Goal: Register for event/course

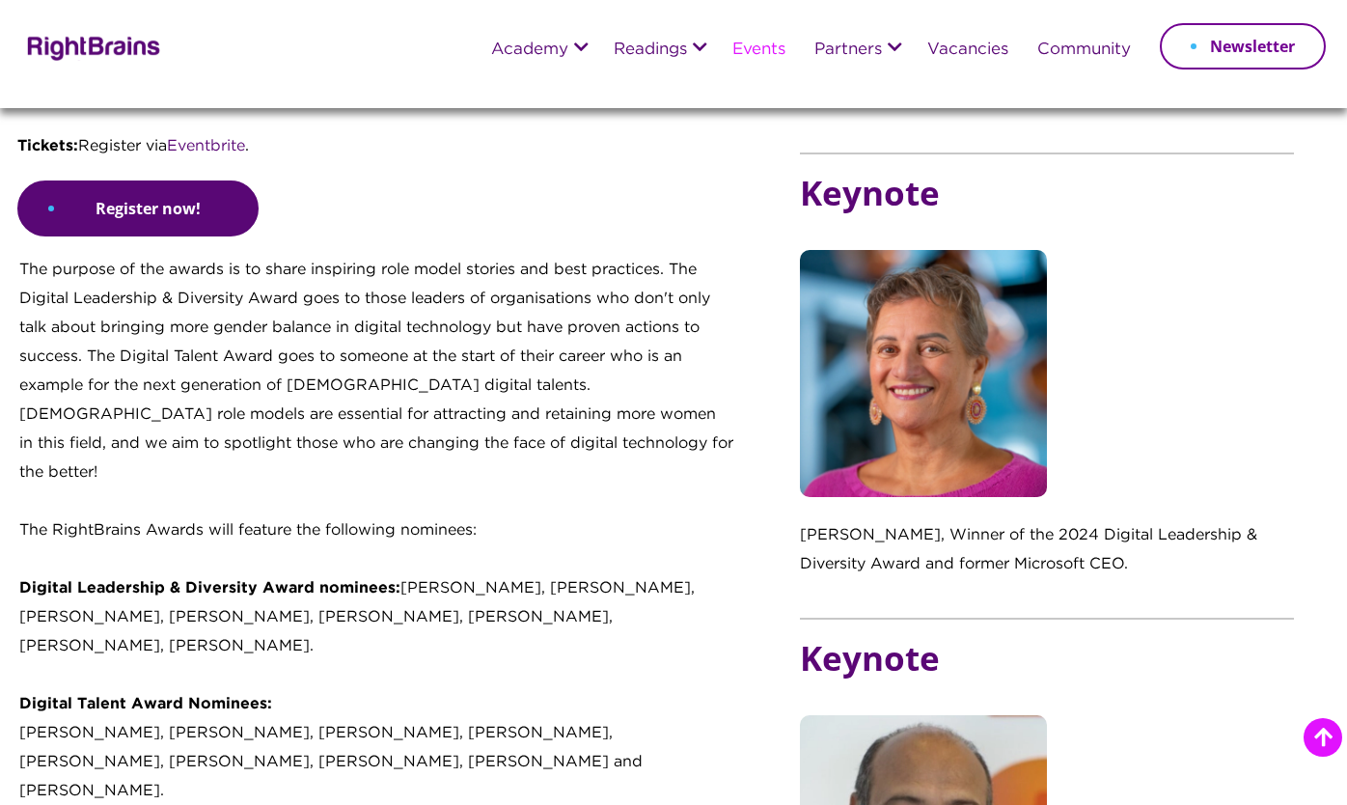
scroll to position [1213, 0]
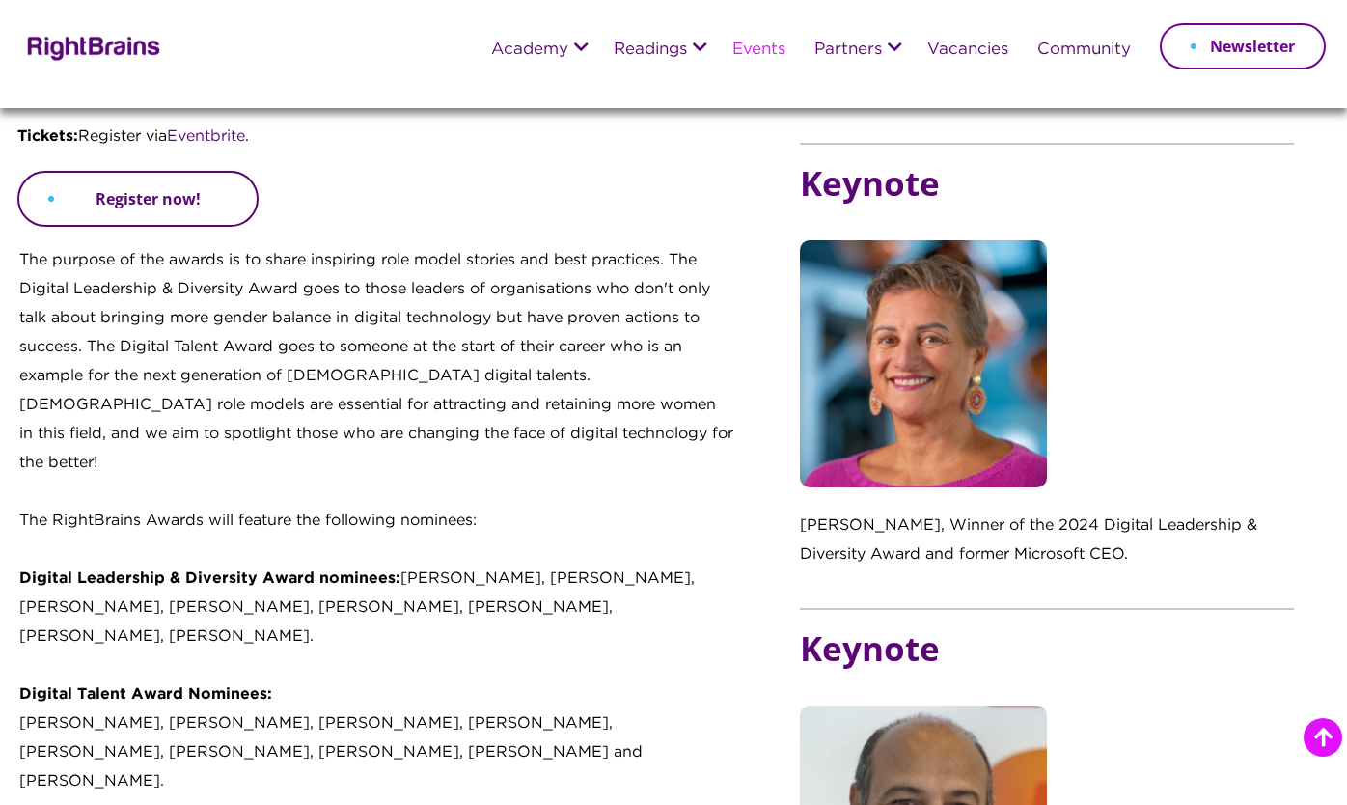
click at [219, 195] on link "Register now!" at bounding box center [137, 199] width 241 height 56
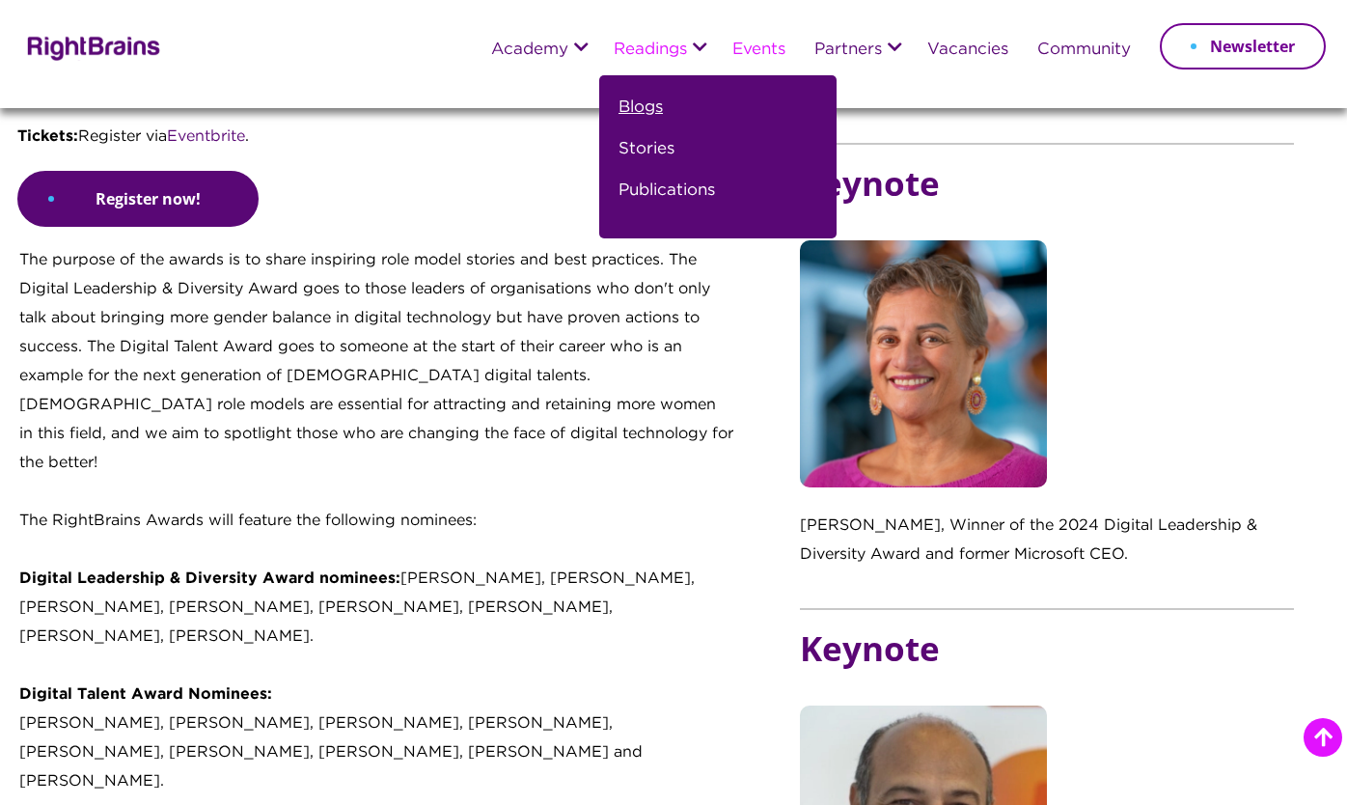
click at [632, 114] on link "Blogs" at bounding box center [641, 116] width 44 height 42
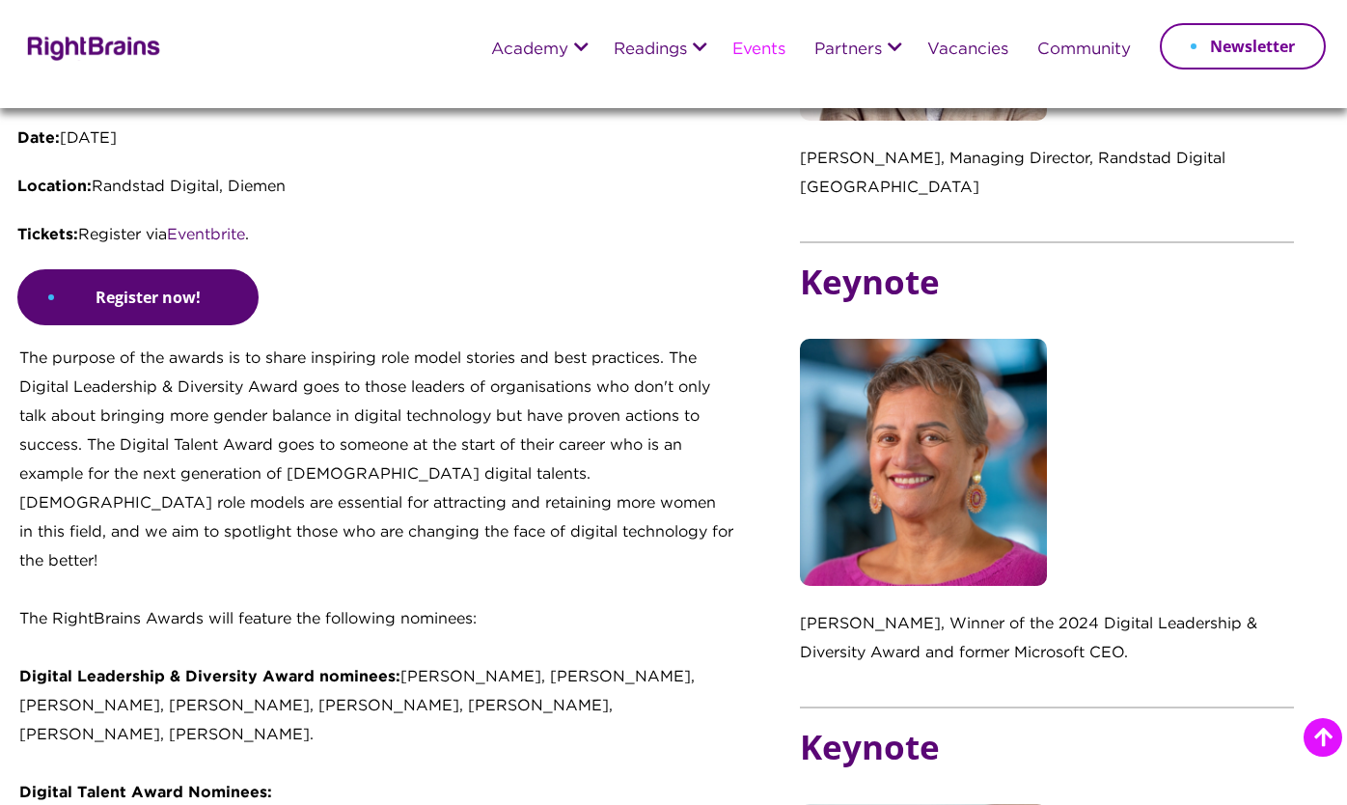
scroll to position [1115, 0]
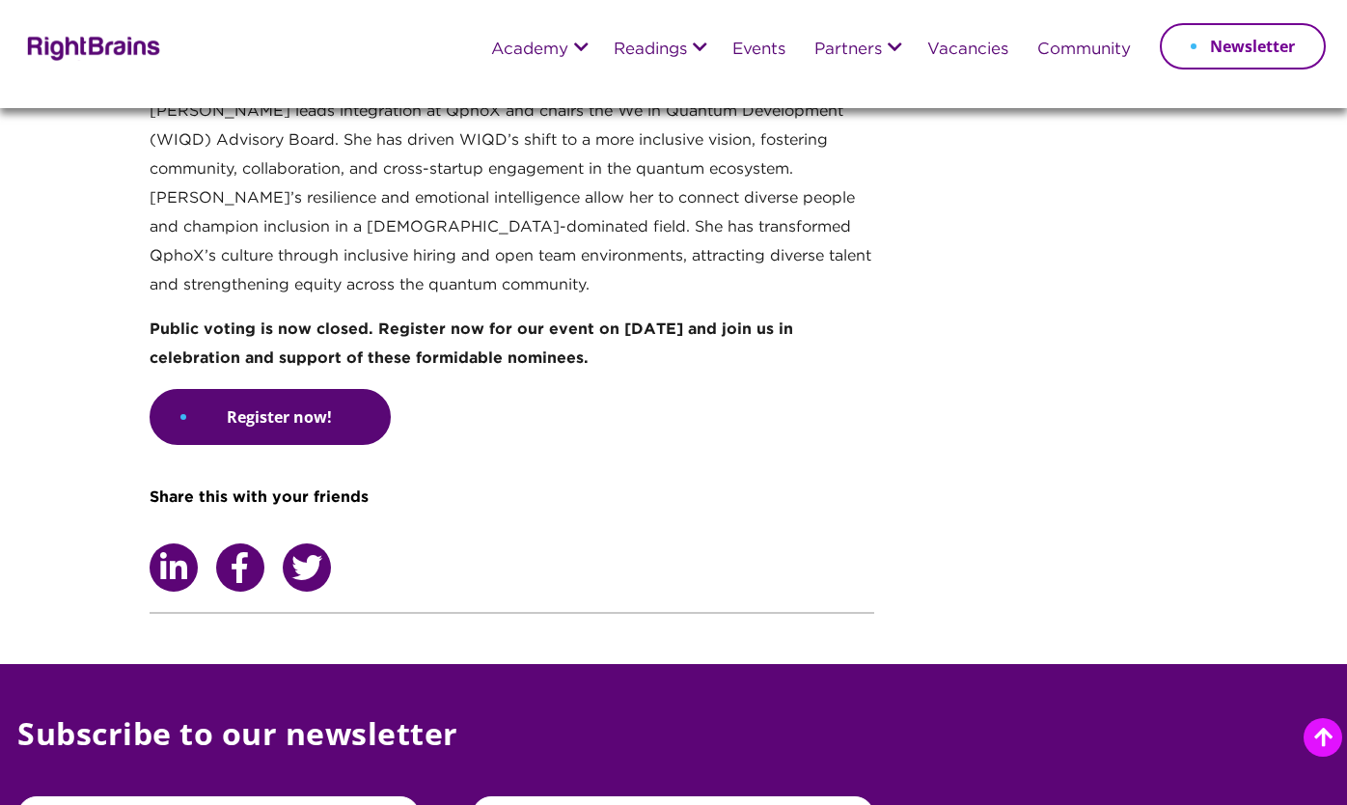
scroll to position [4378, 0]
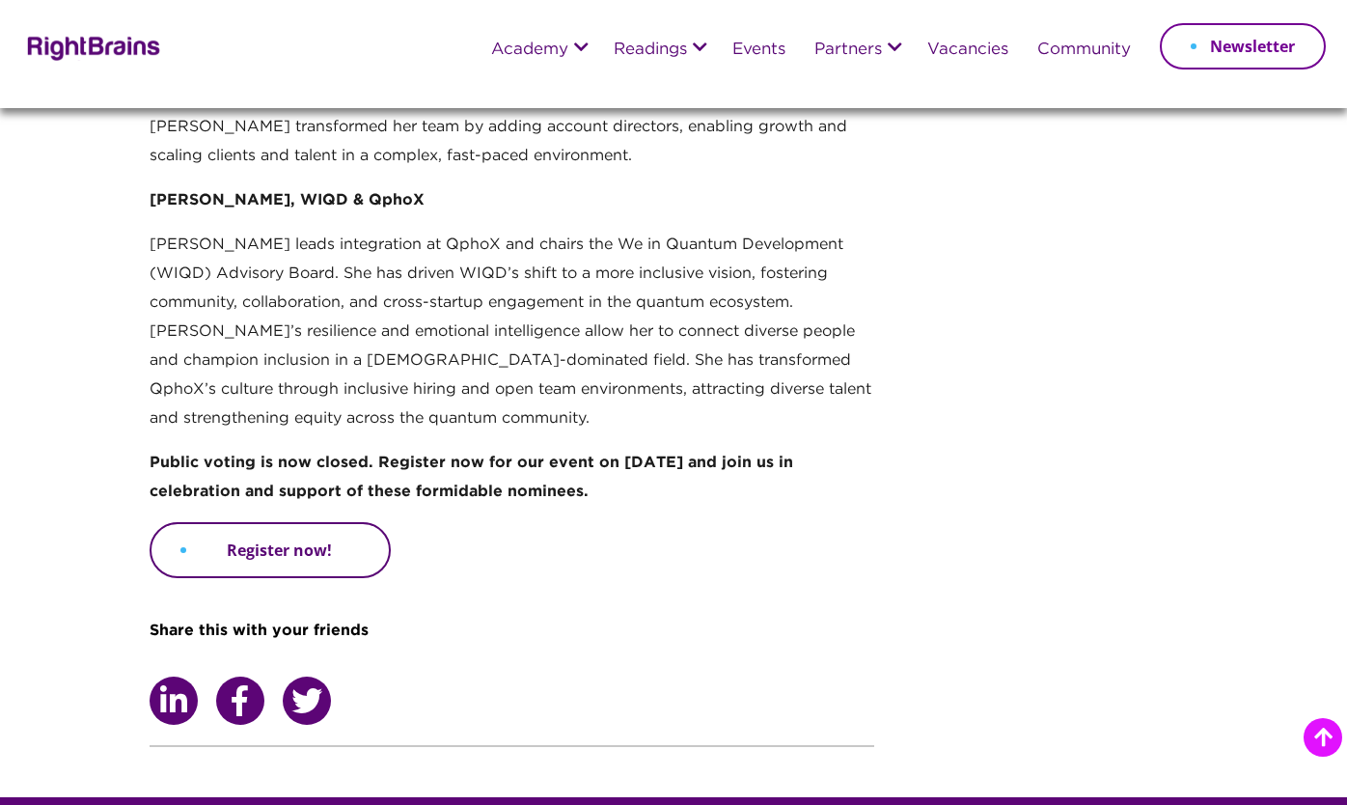
click at [345, 522] on link "Register now!" at bounding box center [270, 550] width 241 height 56
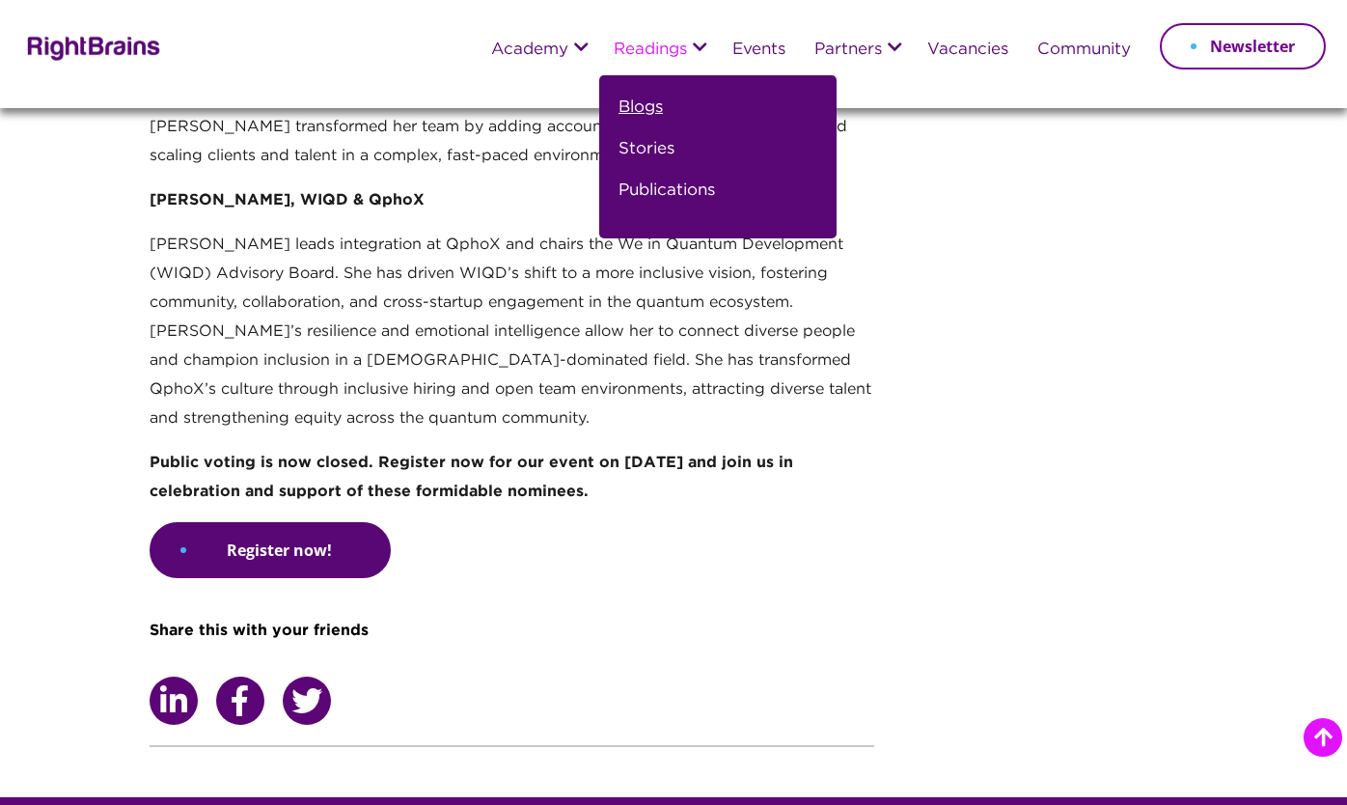
click at [647, 106] on link "Blogs" at bounding box center [641, 116] width 44 height 42
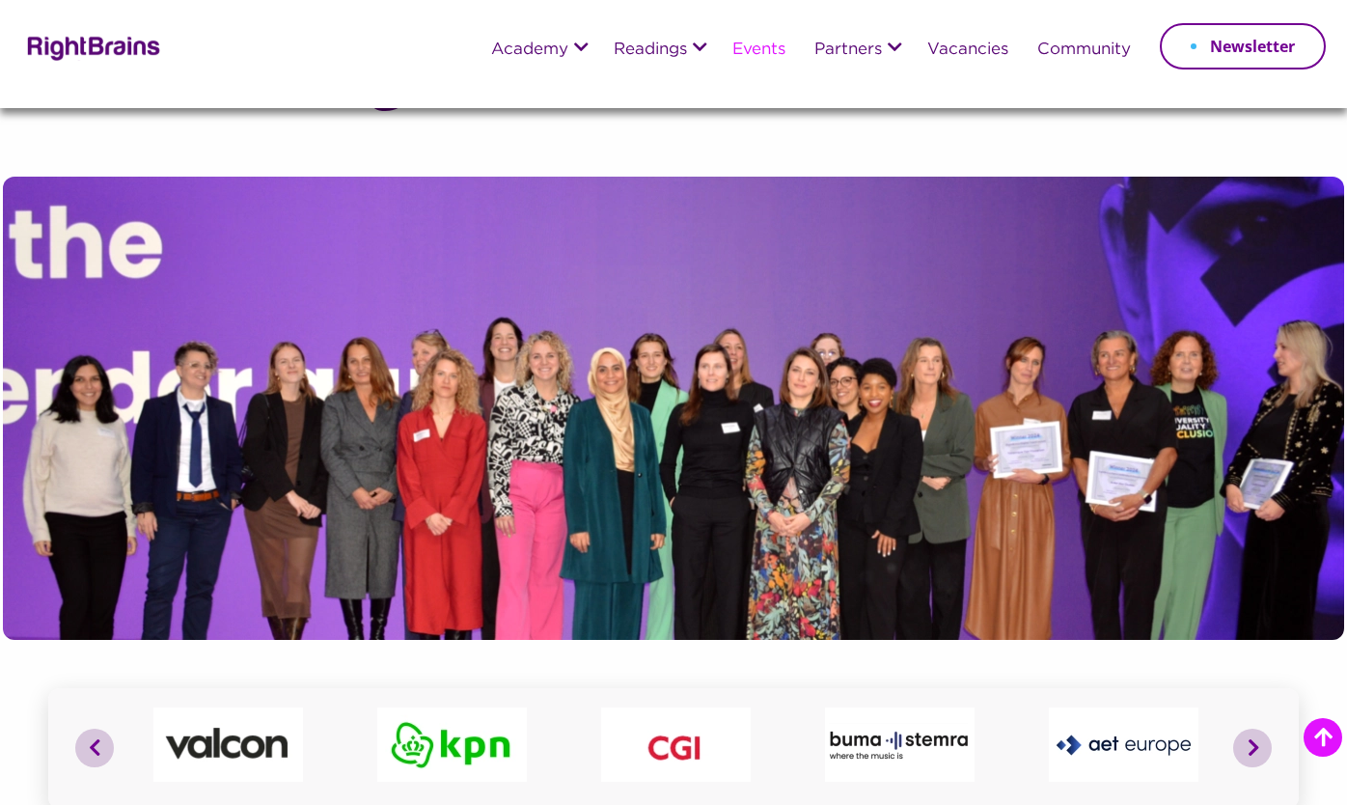
scroll to position [1115, 0]
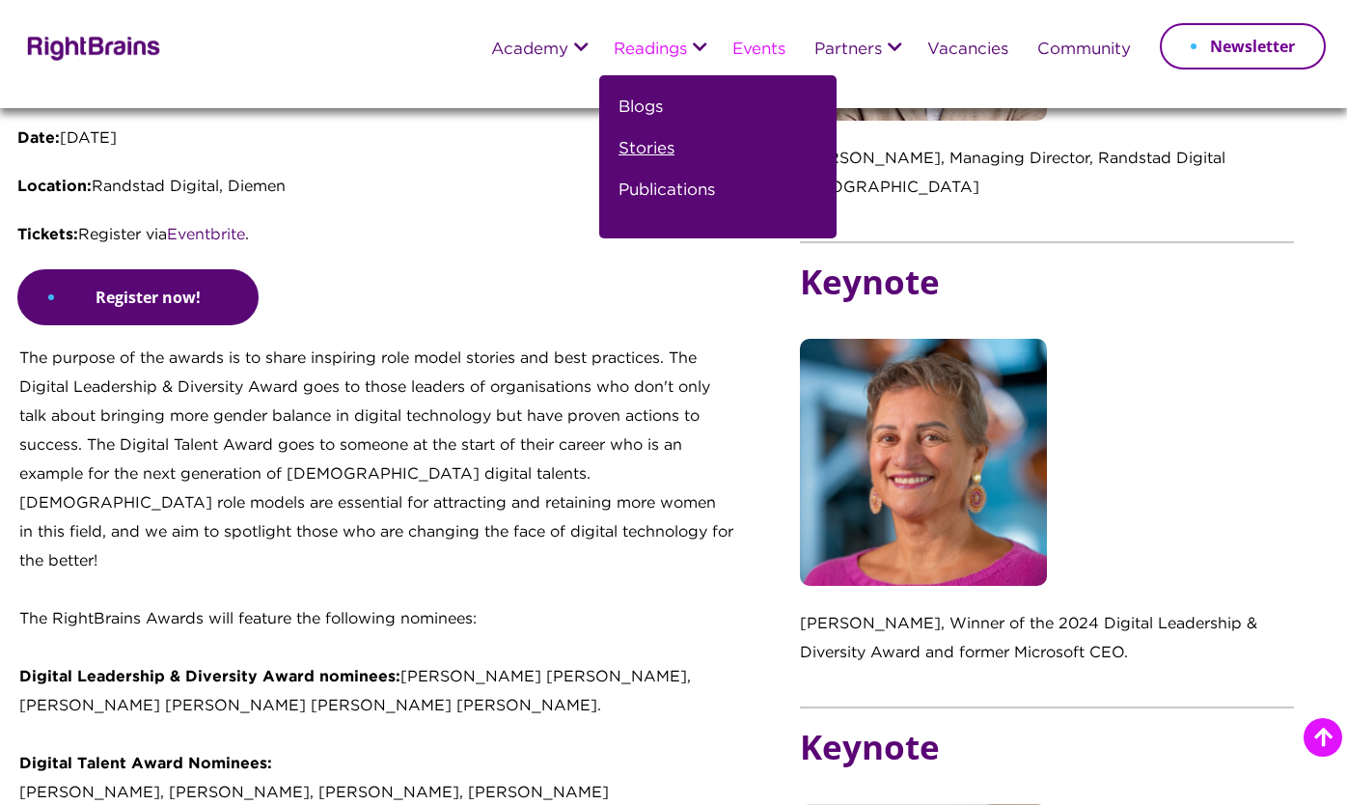
click at [640, 141] on link "Stories" at bounding box center [647, 157] width 56 height 42
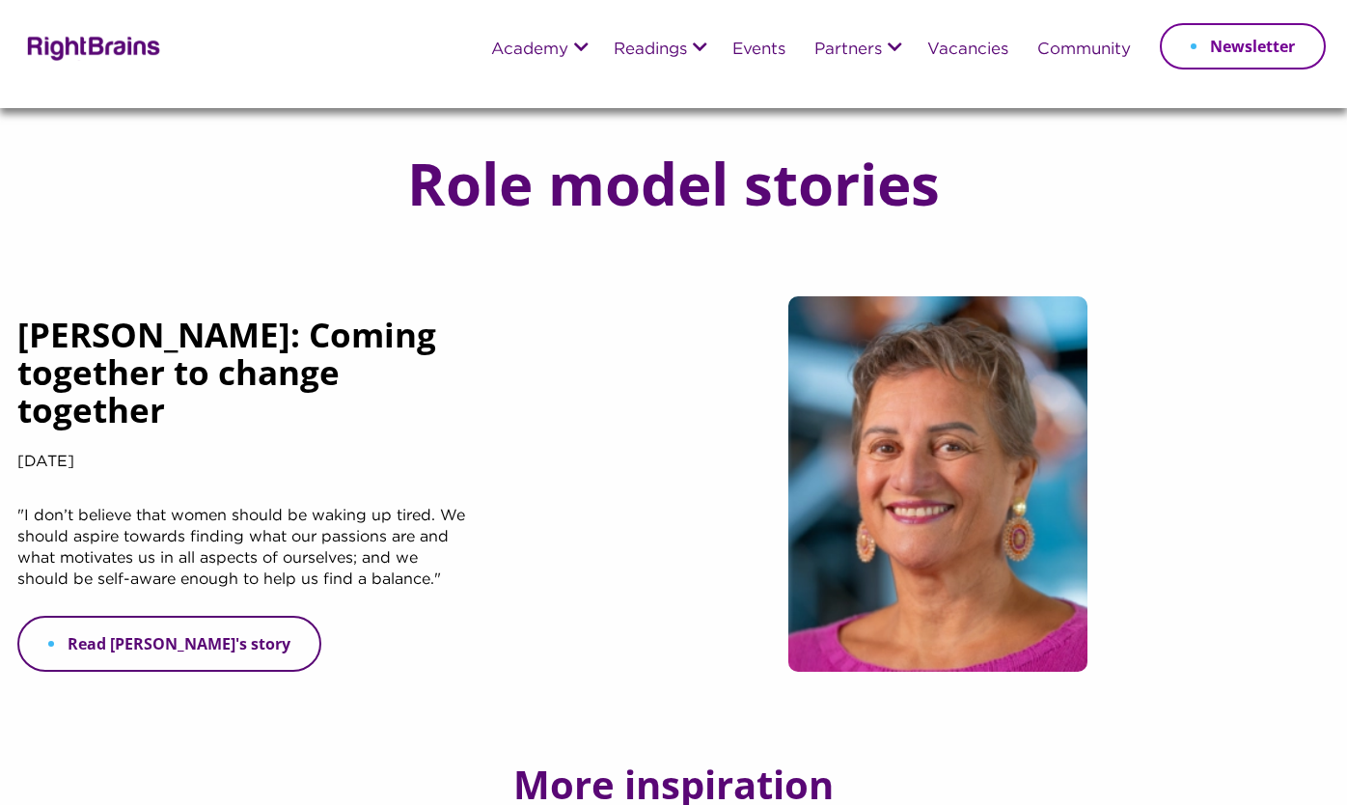
click at [190, 625] on link "Read Anke's story" at bounding box center [169, 644] width 304 height 56
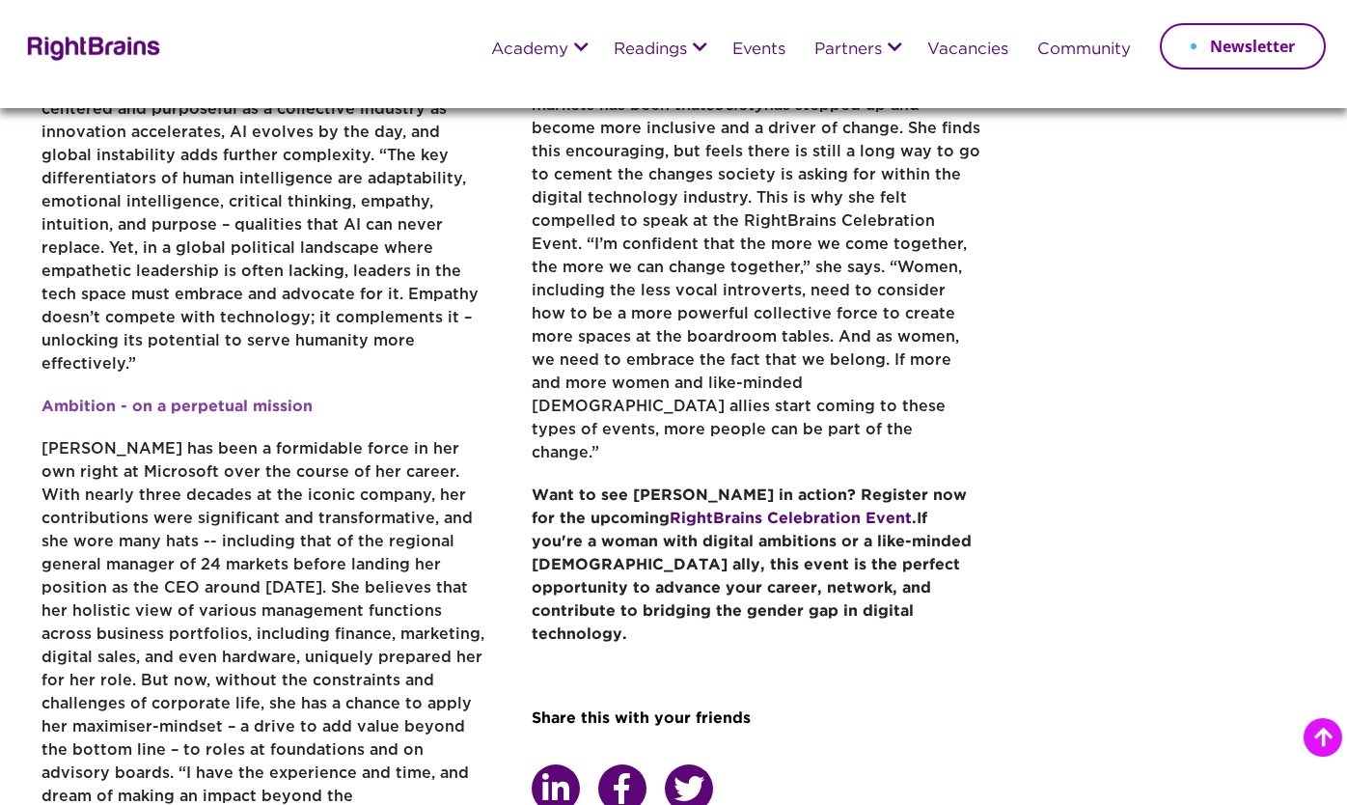
scroll to position [1061, 0]
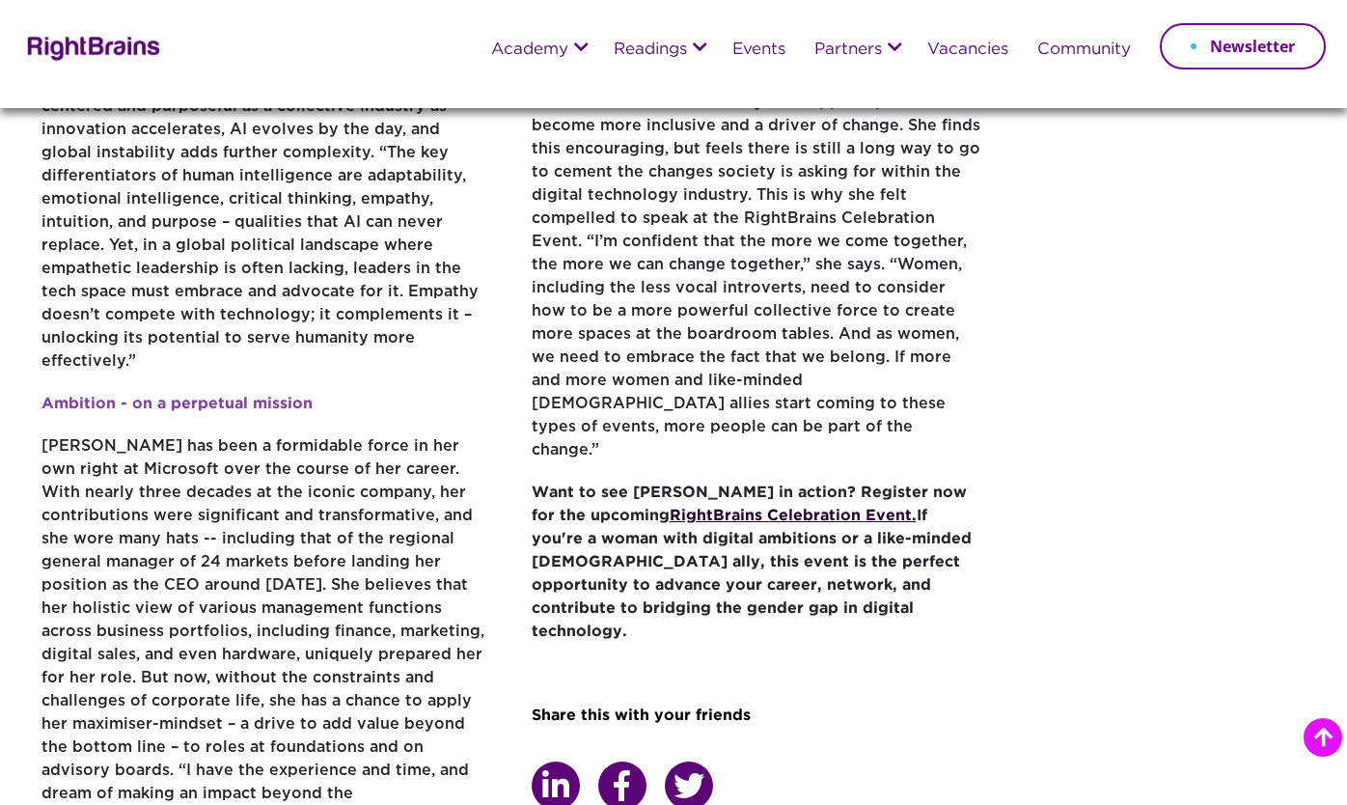
click at [759, 509] on strong "RightBrains Celebration Event." at bounding box center [793, 516] width 247 height 14
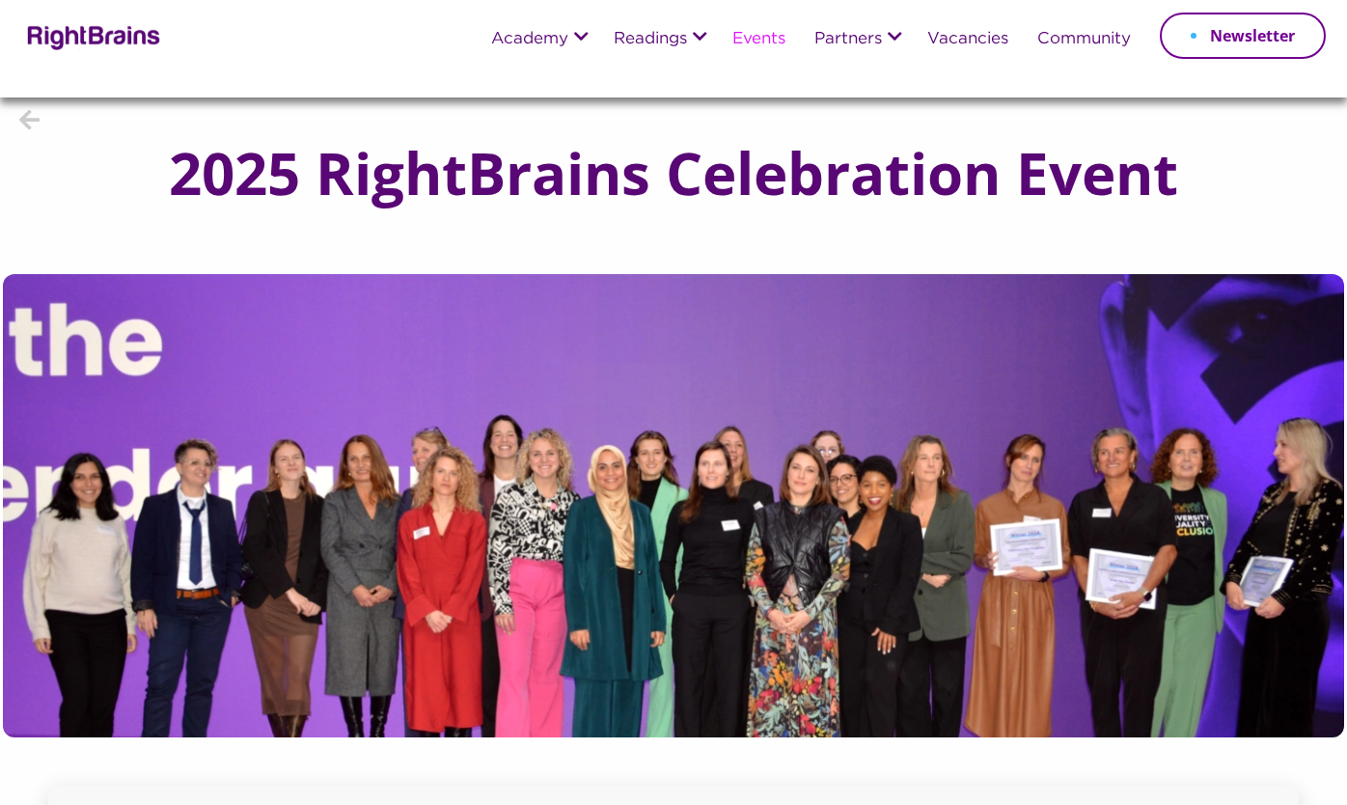
scroll to position [11, 0]
click at [751, 39] on link "Events" at bounding box center [759, 39] width 53 height 17
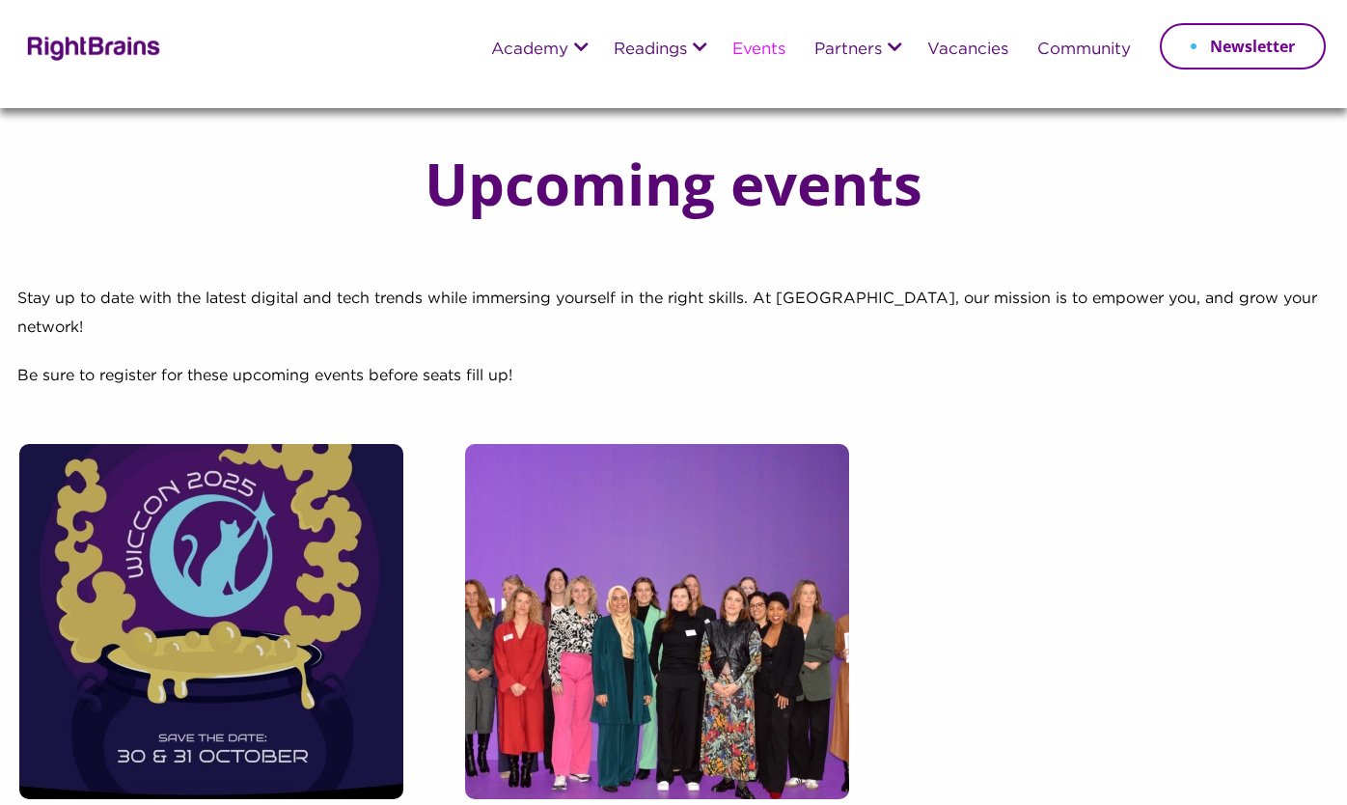
click at [636, 153] on link "Stories" at bounding box center [647, 133] width 56 height 42
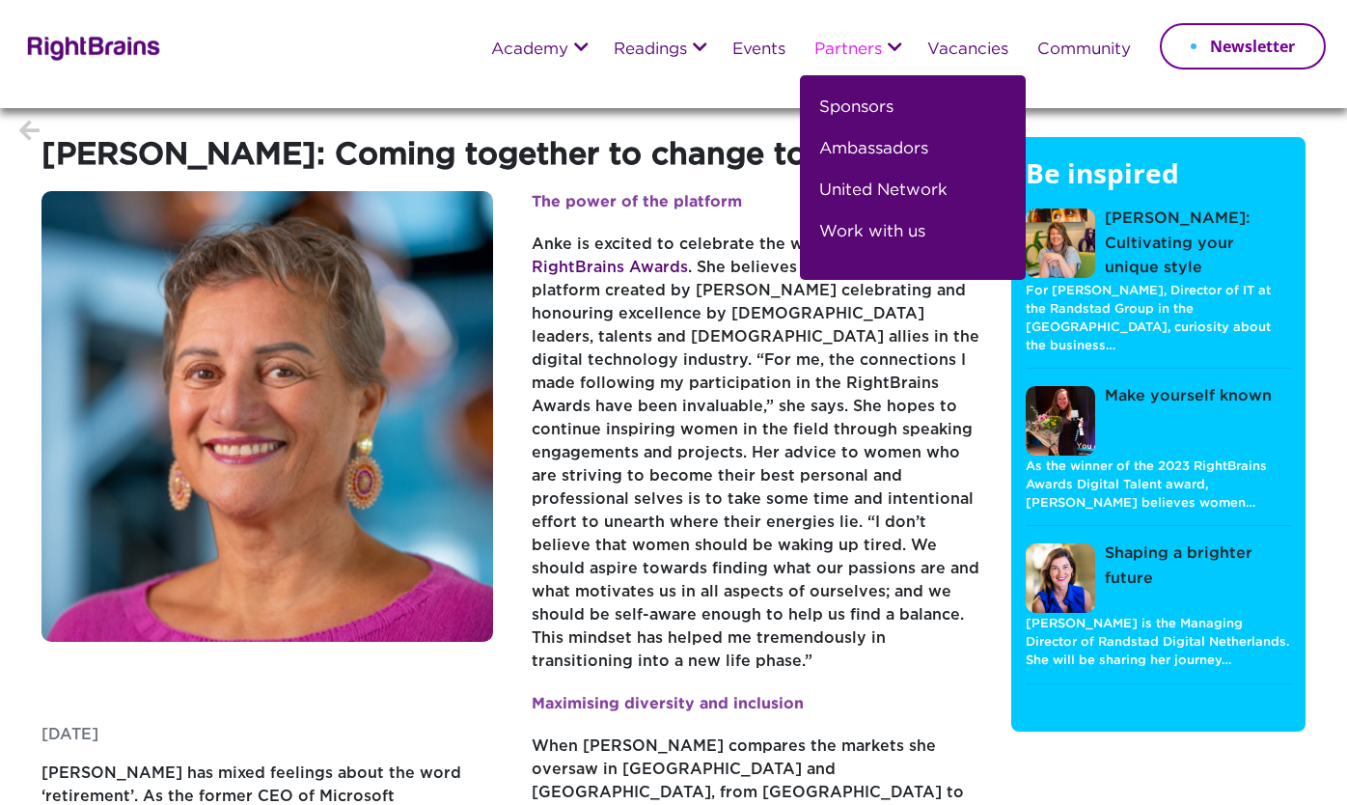
click at [864, 55] on link "Partners" at bounding box center [849, 50] width 68 height 17
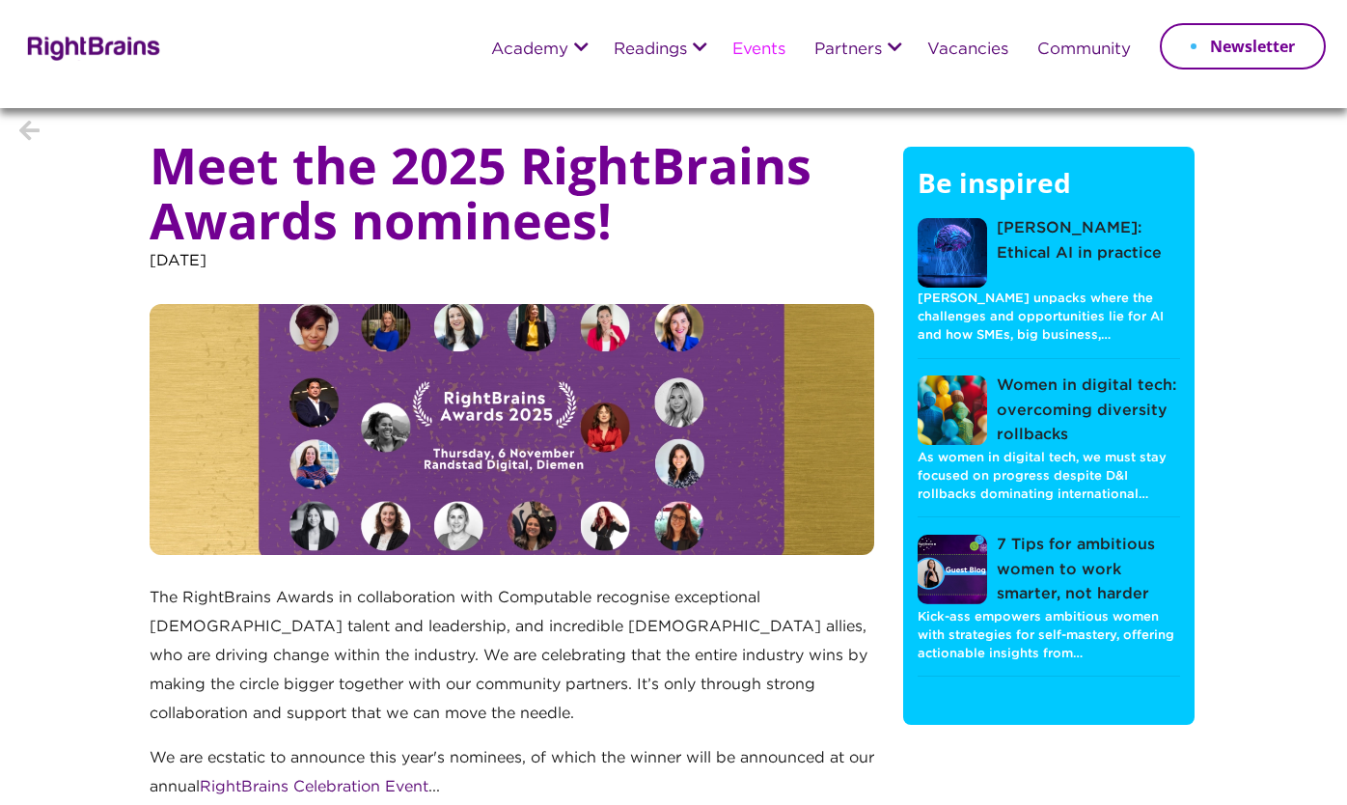
click at [761, 51] on link "Events" at bounding box center [759, 50] width 53 height 17
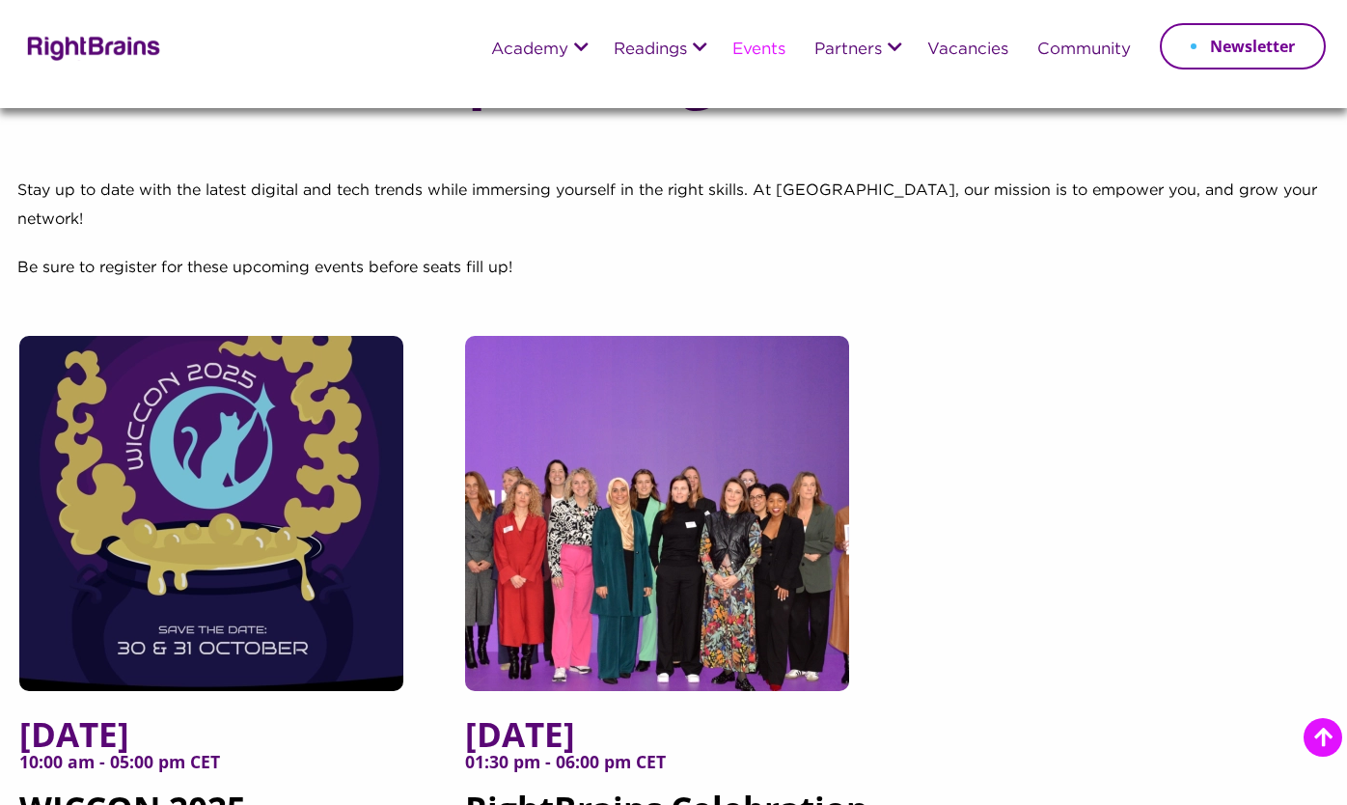
scroll to position [766, 0]
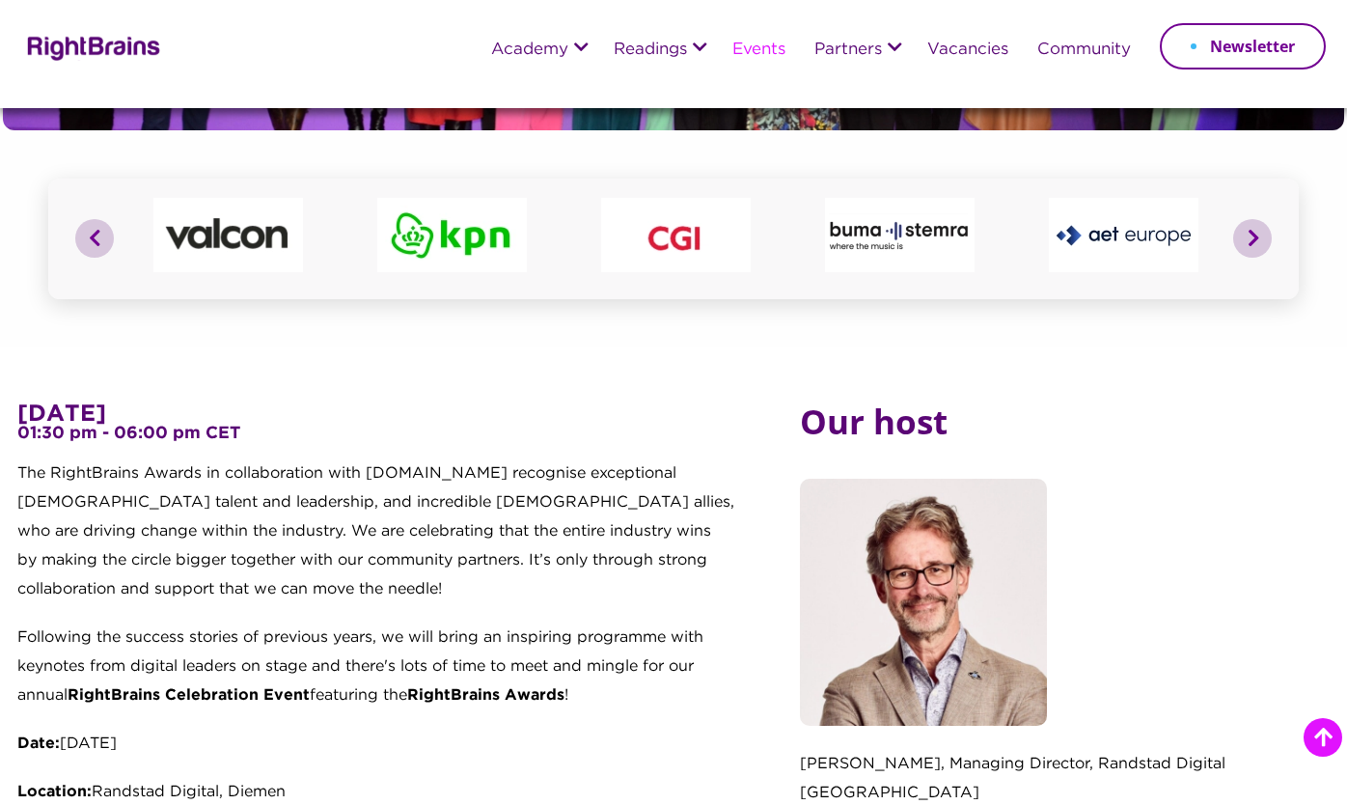
scroll to position [974, 0]
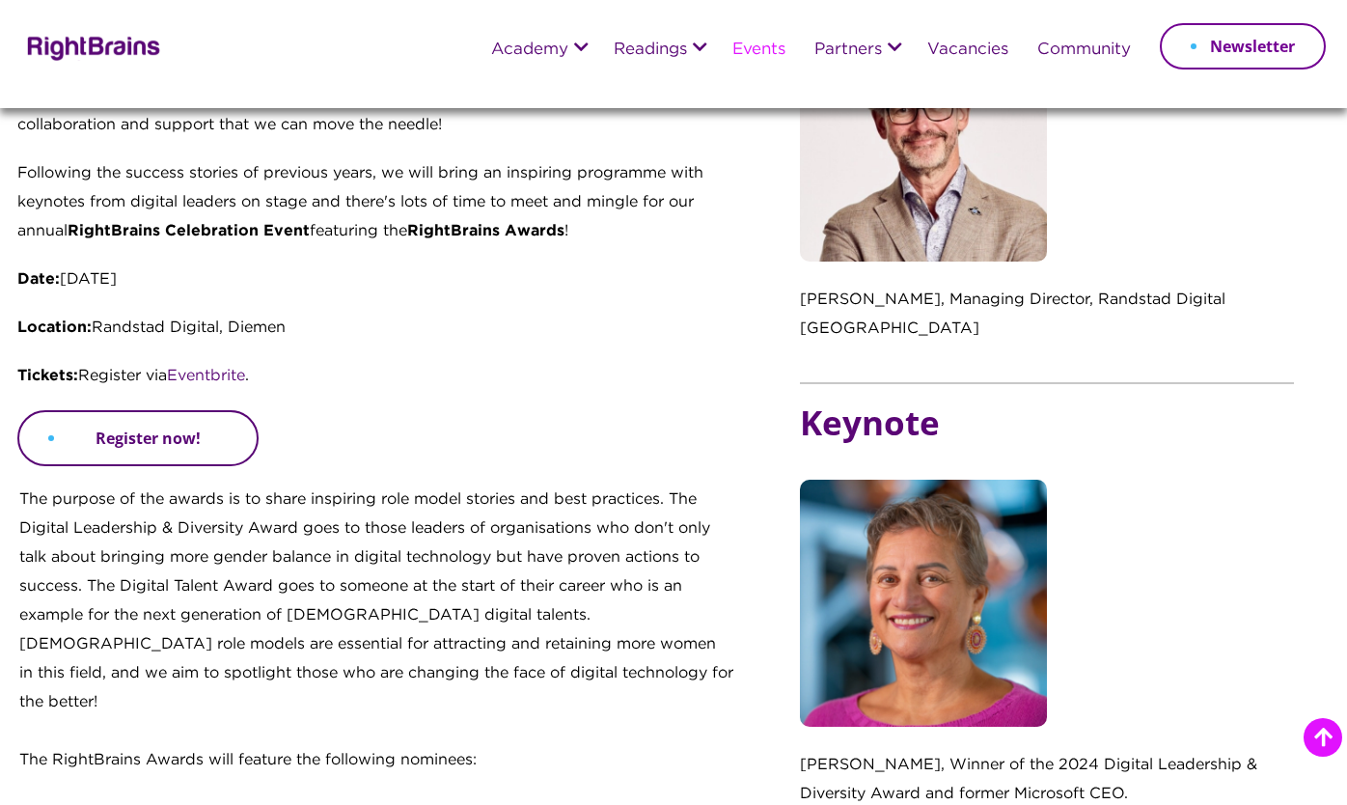
click at [169, 427] on link "Register now!" at bounding box center [137, 438] width 241 height 56
click at [226, 441] on link "Register now!" at bounding box center [137, 438] width 241 height 56
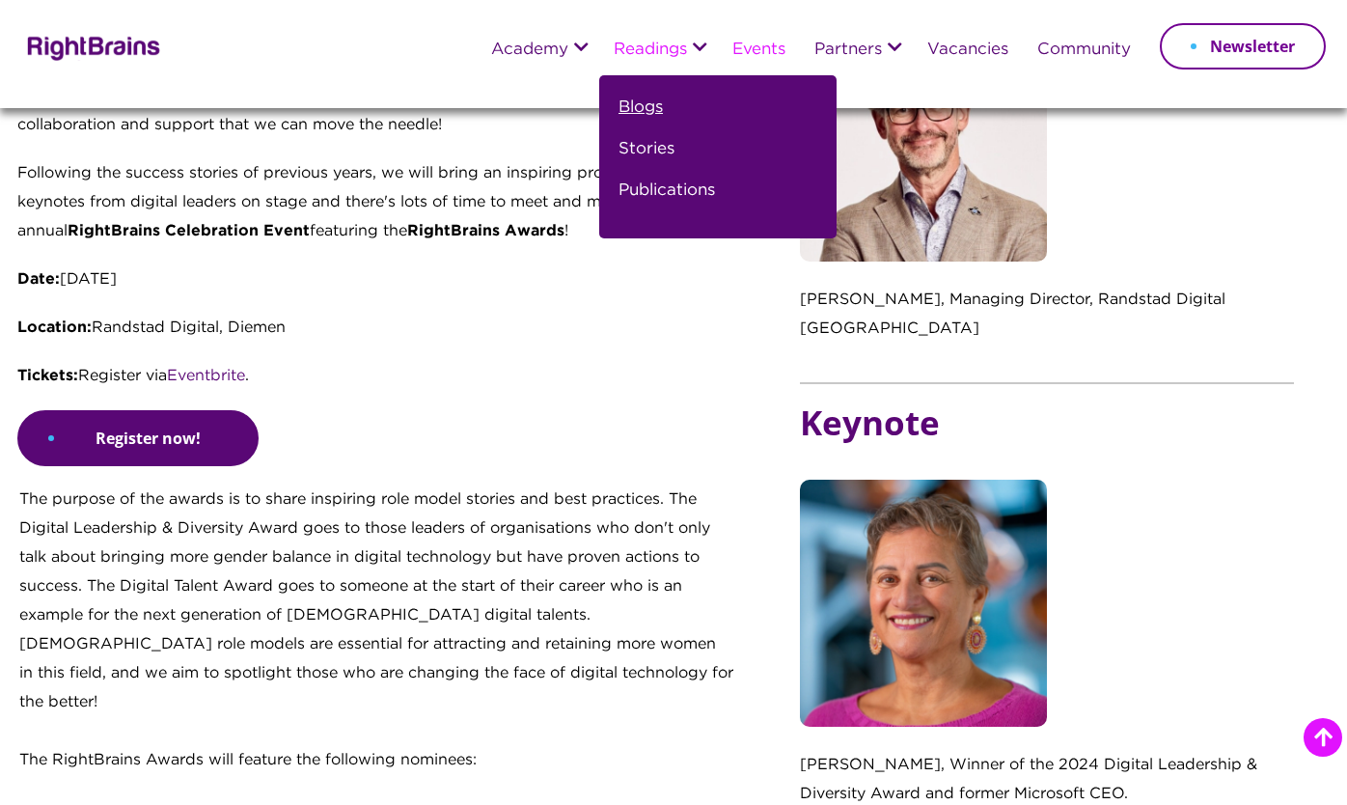
click at [647, 103] on link "Blogs" at bounding box center [641, 116] width 44 height 42
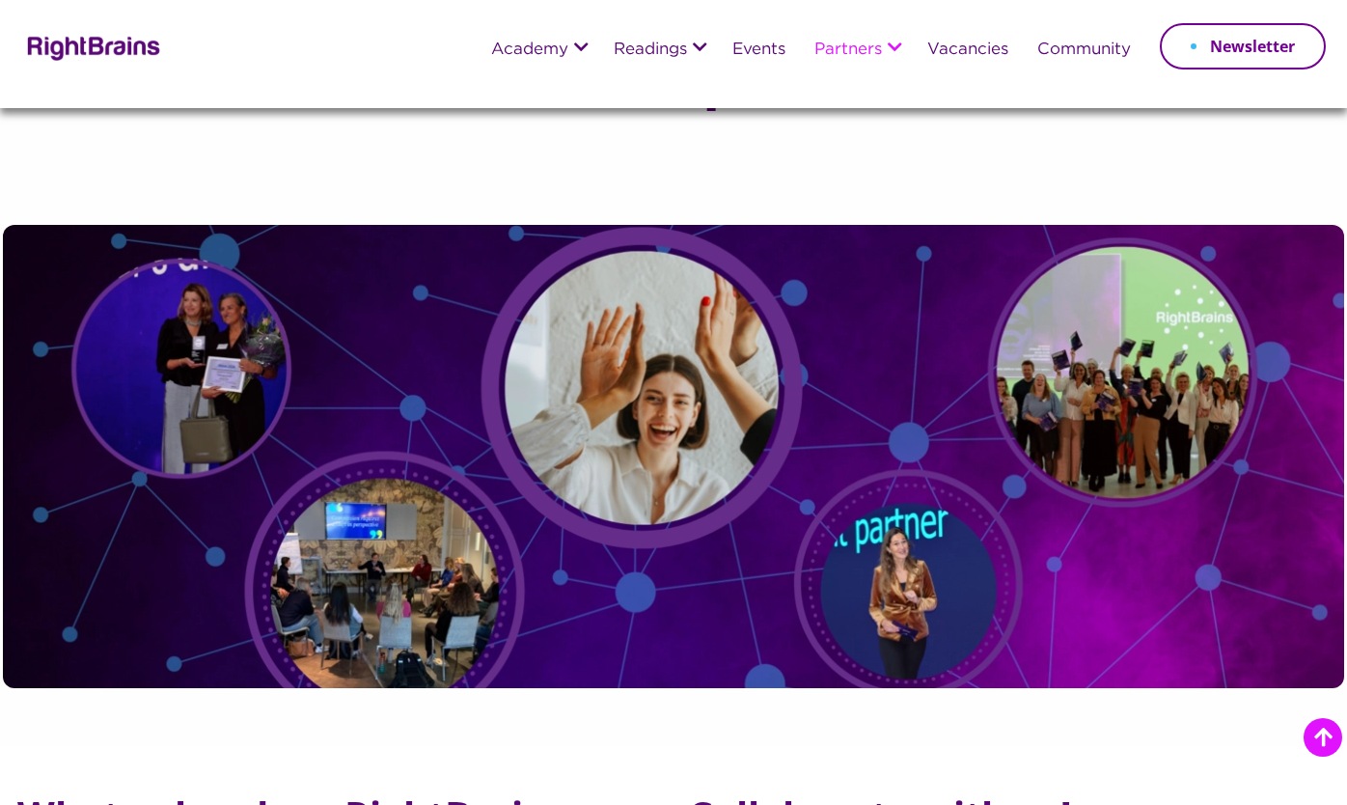
scroll to position [1636, 0]
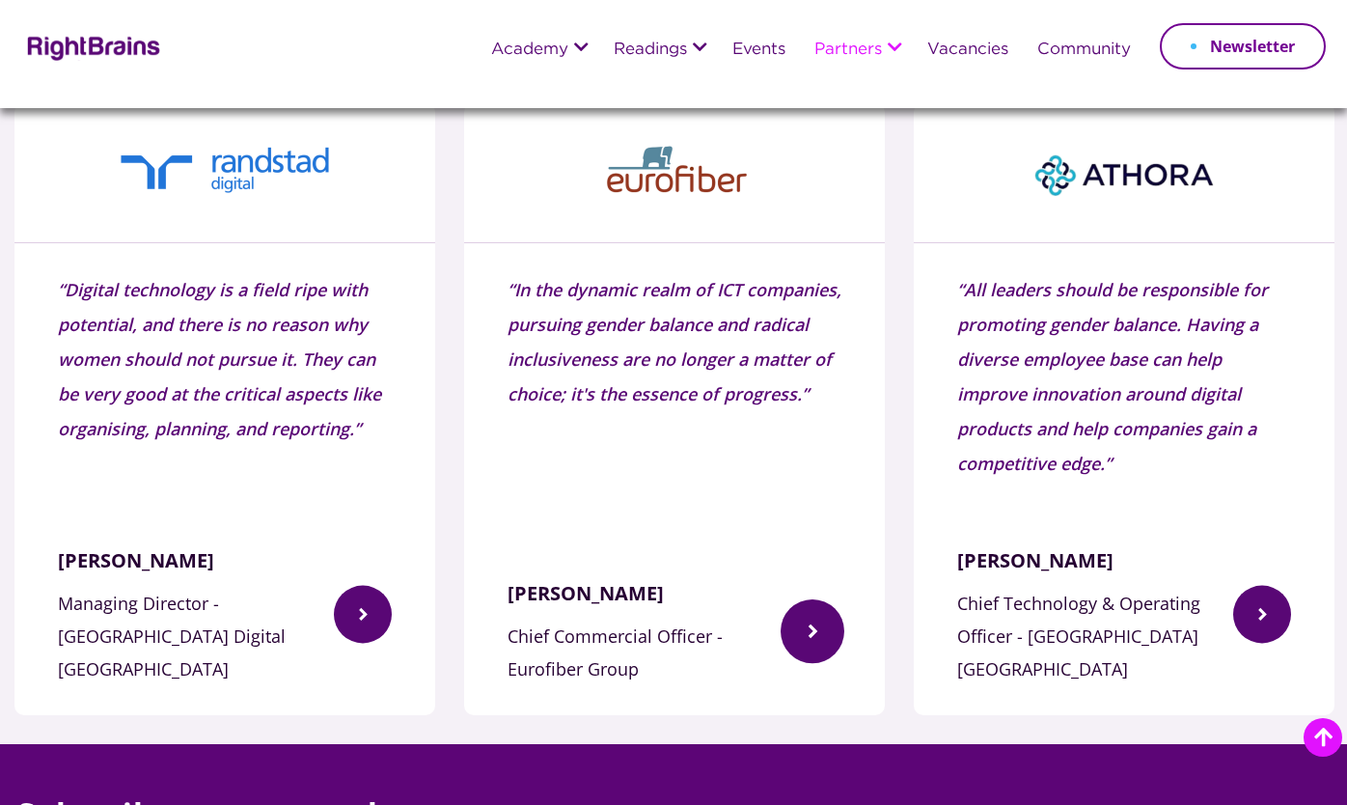
click at [832, 598] on img at bounding box center [813, 630] width 64 height 123
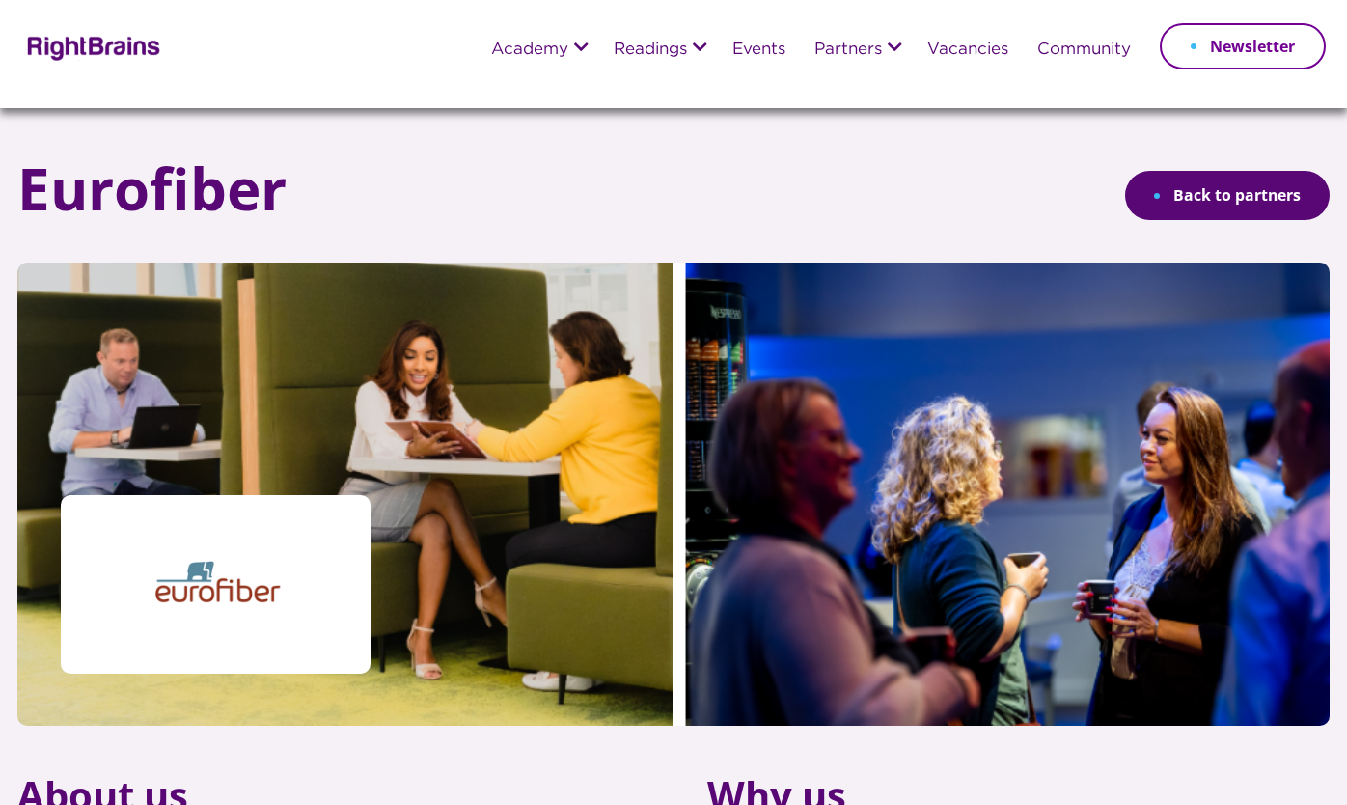
click at [1199, 184] on link "Back to partners" at bounding box center [1227, 195] width 205 height 49
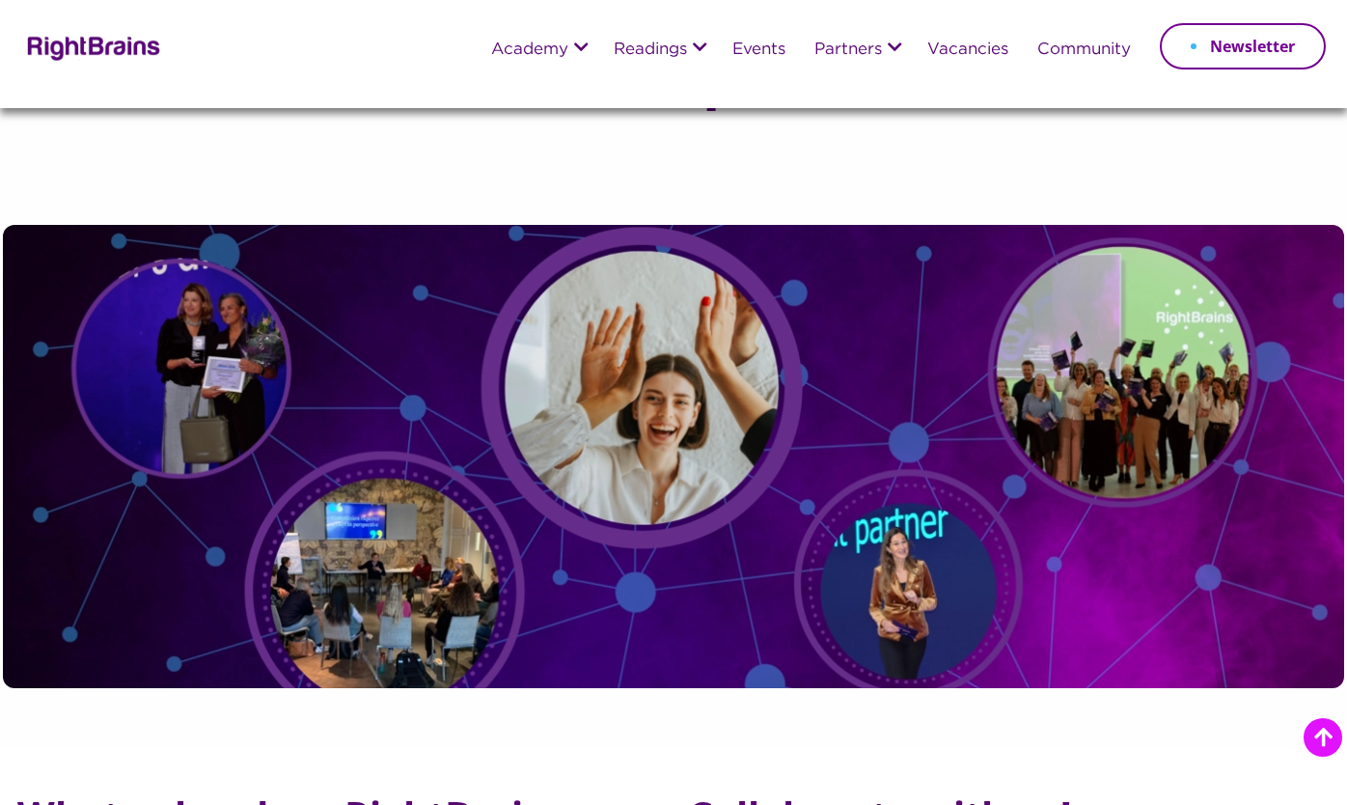
scroll to position [1743, 0]
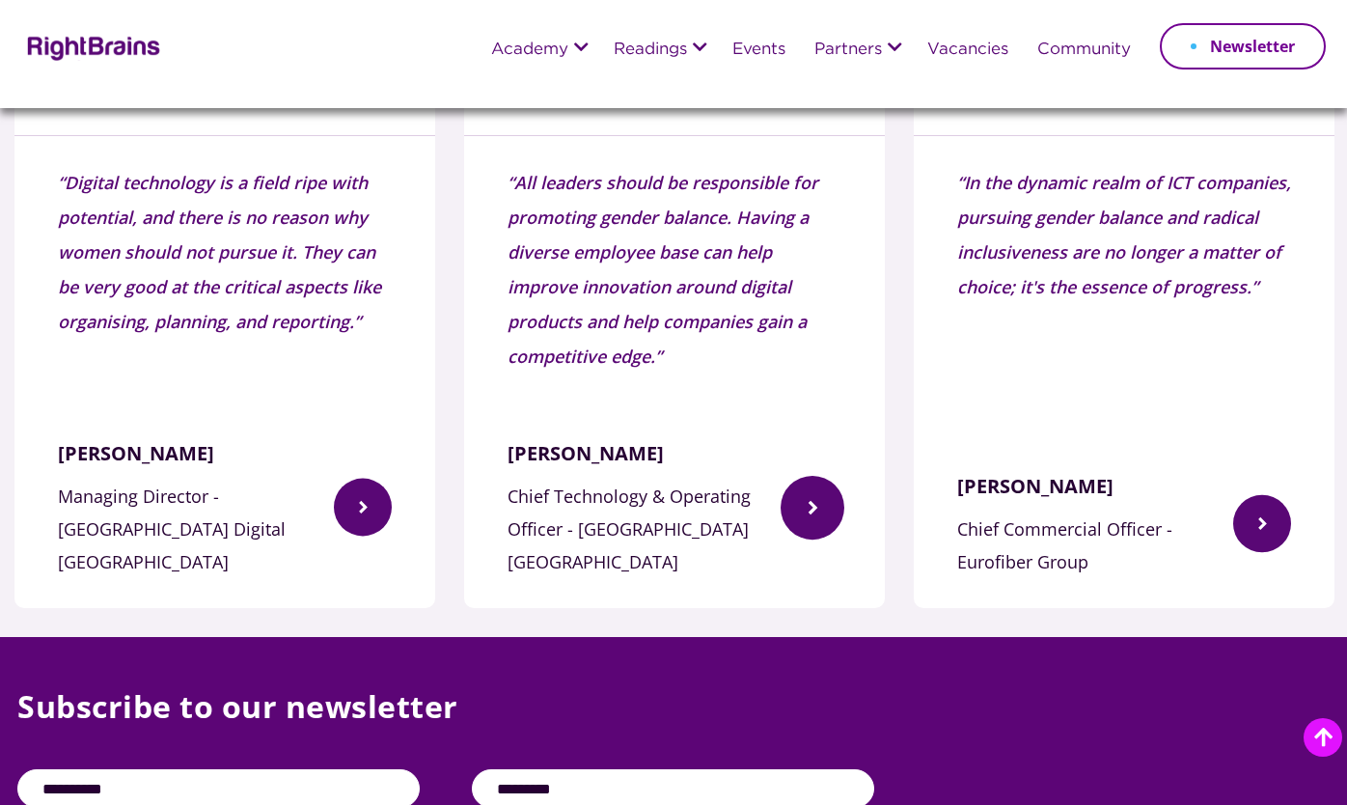
click at [819, 499] on img at bounding box center [813, 507] width 64 height 158
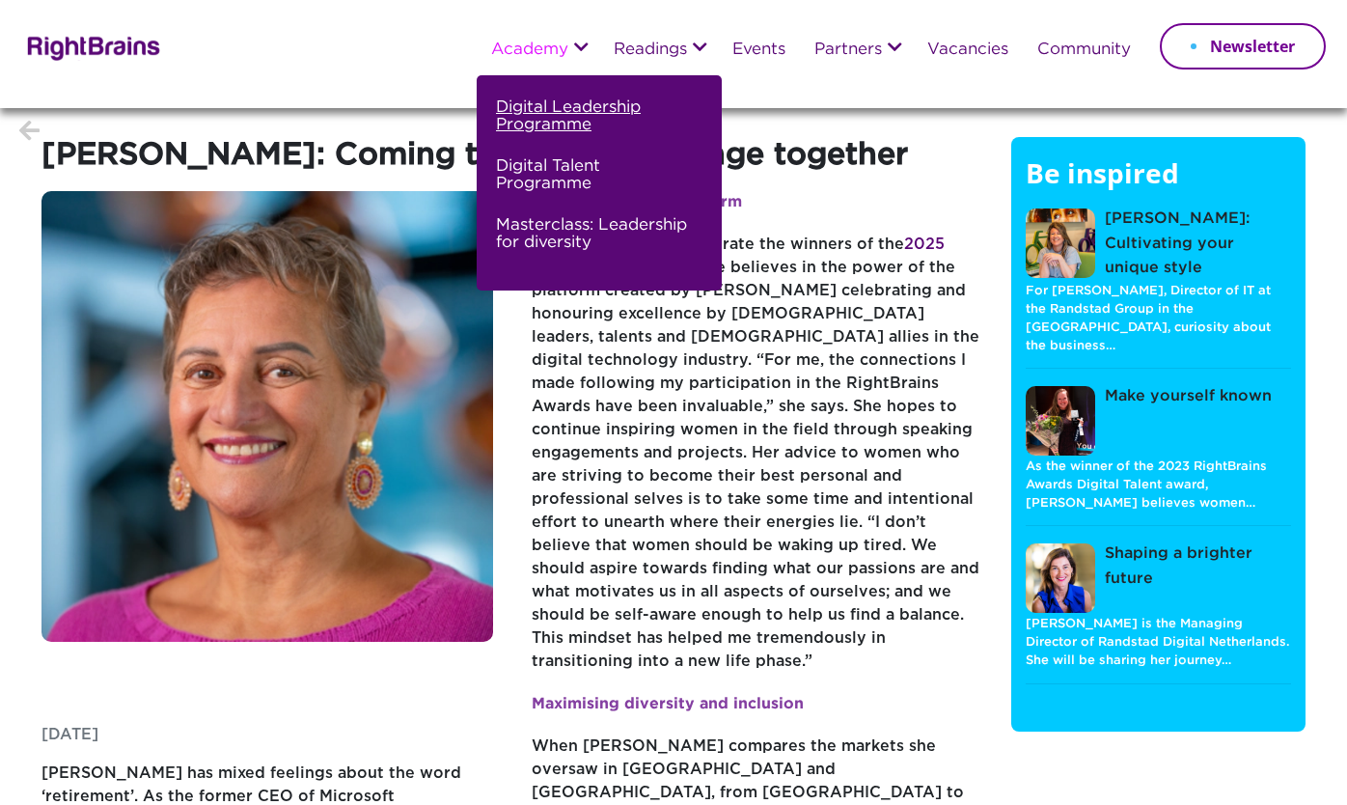
click at [531, 106] on link "Digital Leadership Programme" at bounding box center [597, 124] width 202 height 59
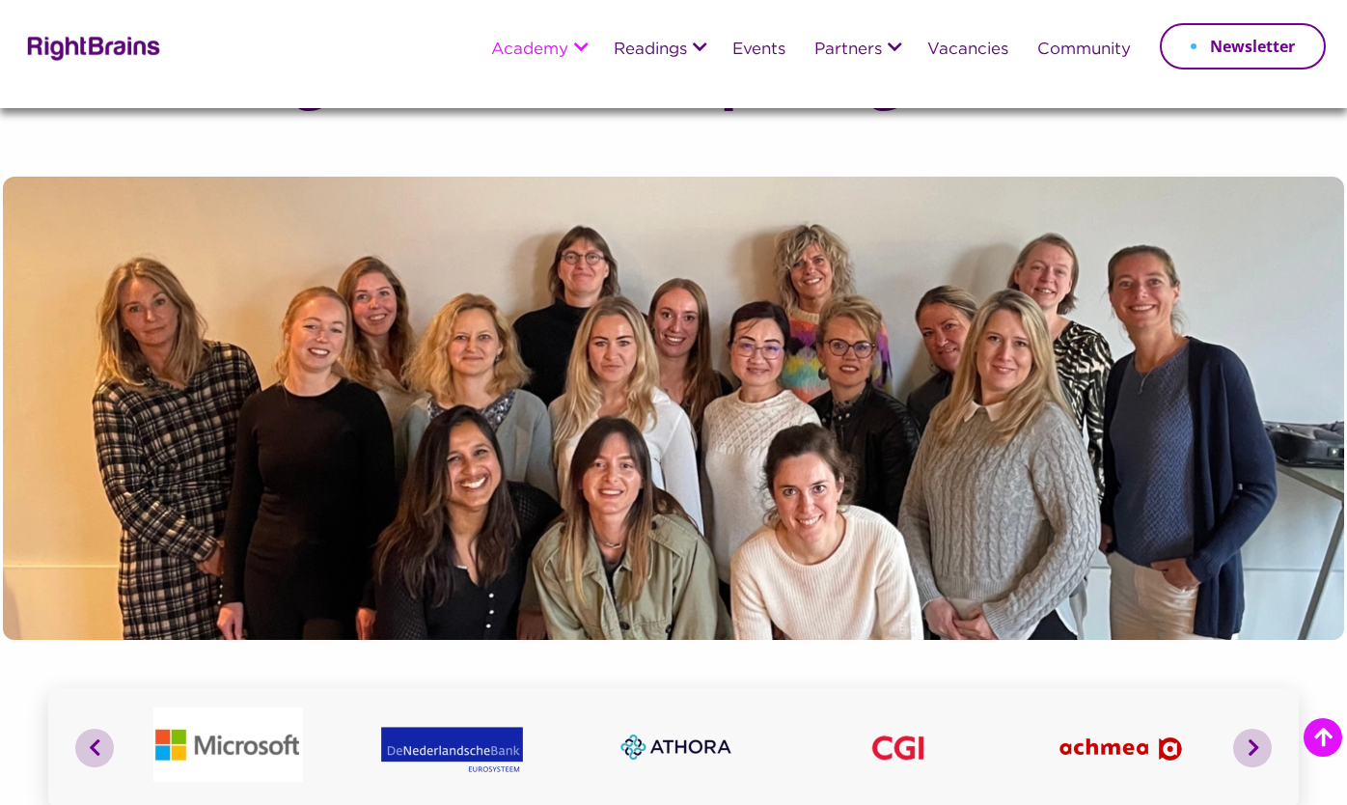
scroll to position [1597, 0]
